Goal: Transaction & Acquisition: Obtain resource

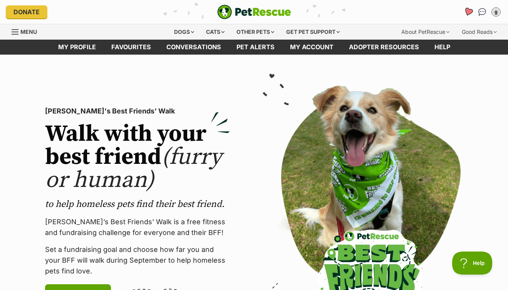
click at [468, 13] on icon "Favourites" at bounding box center [468, 11] width 9 height 9
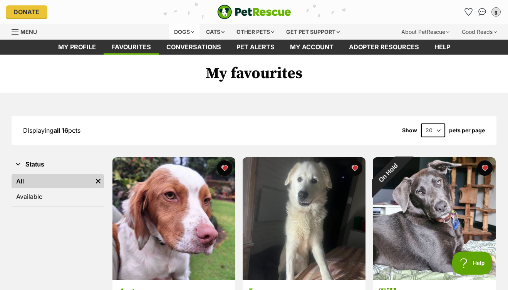
click at [183, 31] on div "Dogs" at bounding box center [184, 31] width 31 height 15
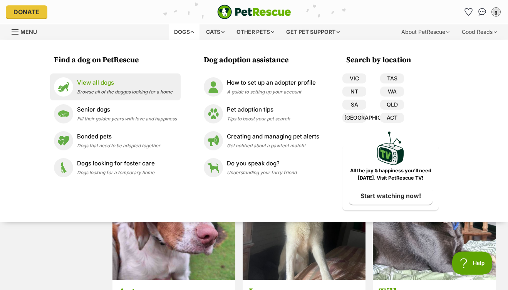
click at [107, 85] on p "View all dogs" at bounding box center [125, 83] width 96 height 9
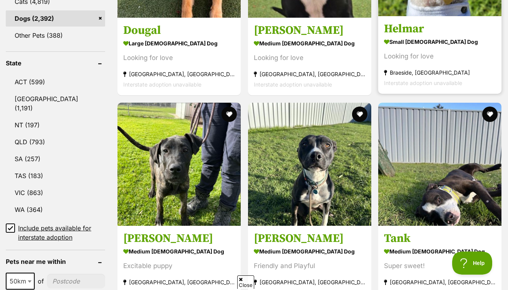
scroll to position [399, 0]
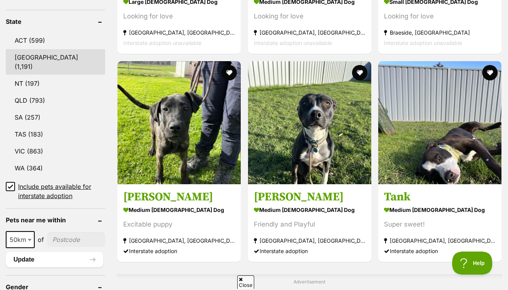
click at [39, 60] on link "NSW (1,191)" at bounding box center [55, 61] width 99 height 25
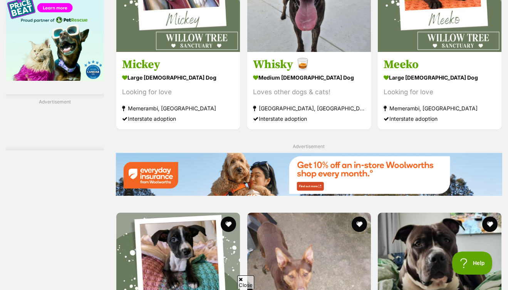
scroll to position [1358, 0]
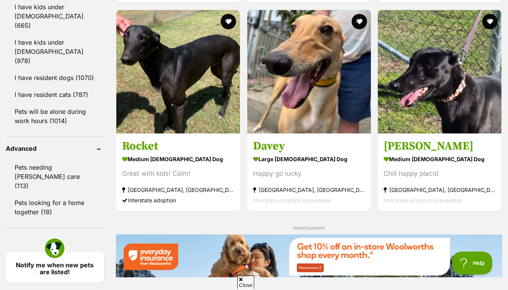
scroll to position [1014, 0]
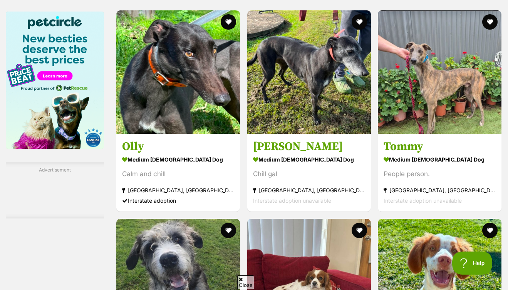
scroll to position [0, 0]
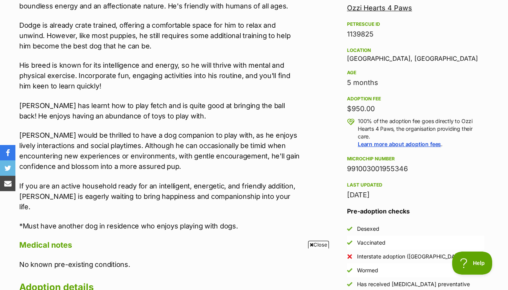
scroll to position [114, 0]
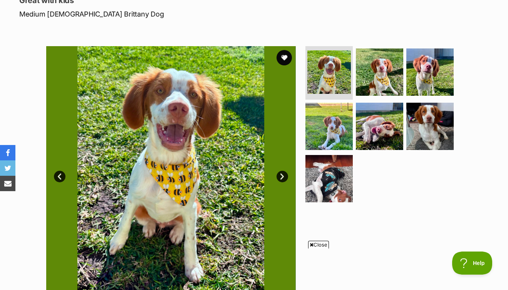
click at [280, 176] on link "Next" at bounding box center [283, 177] width 12 height 12
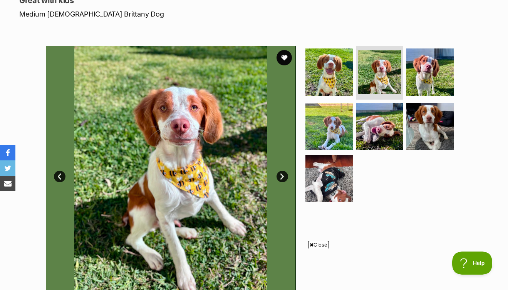
click at [279, 175] on link "Next" at bounding box center [283, 177] width 12 height 12
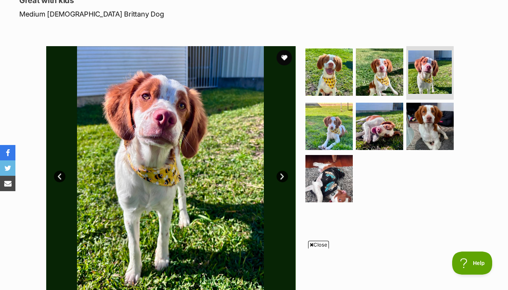
click at [278, 175] on link "Next" at bounding box center [283, 177] width 12 height 12
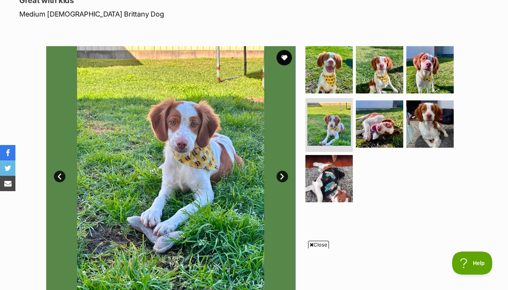
drag, startPoint x: 285, startPoint y: 57, endPoint x: 200, endPoint y: 44, distance: 85.9
click at [284, 57] on button "favourite" at bounding box center [284, 57] width 15 height 15
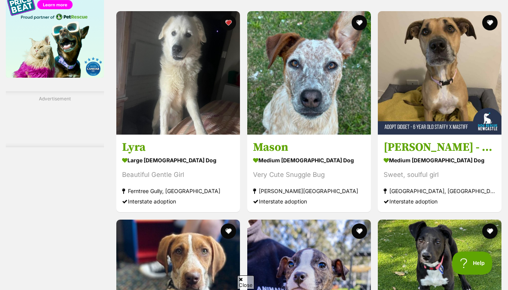
scroll to position [1390, 0]
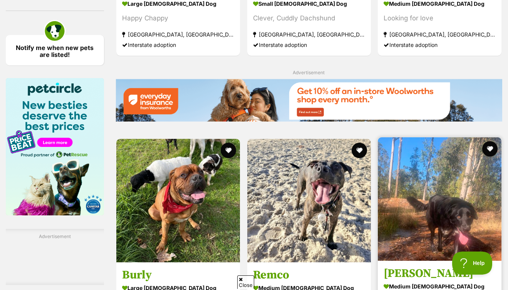
scroll to position [1162, 0]
